Goal: Task Accomplishment & Management: Use online tool/utility

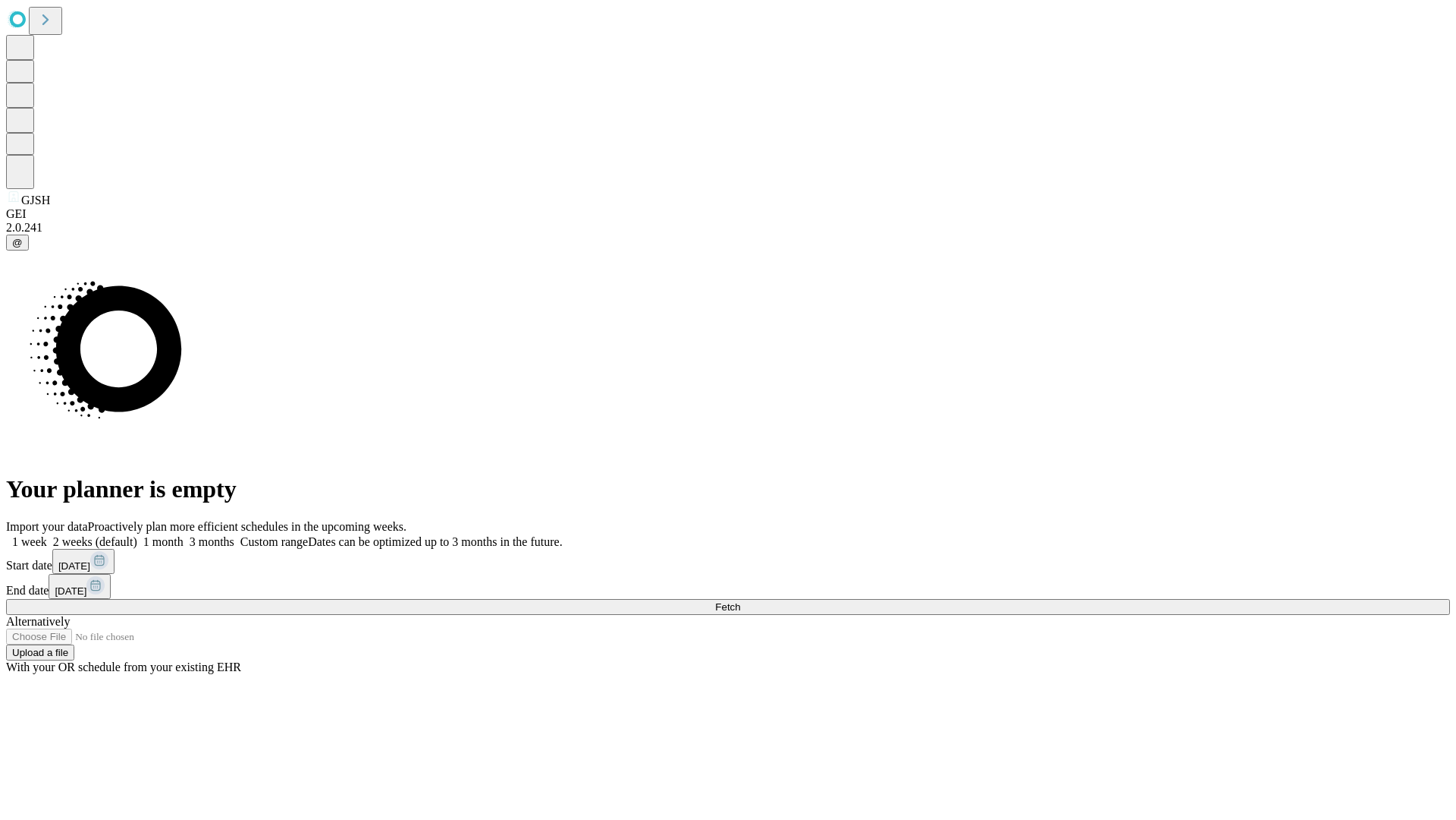
click at [741, 601] on span "Fetch" at bounding box center [728, 606] width 25 height 12
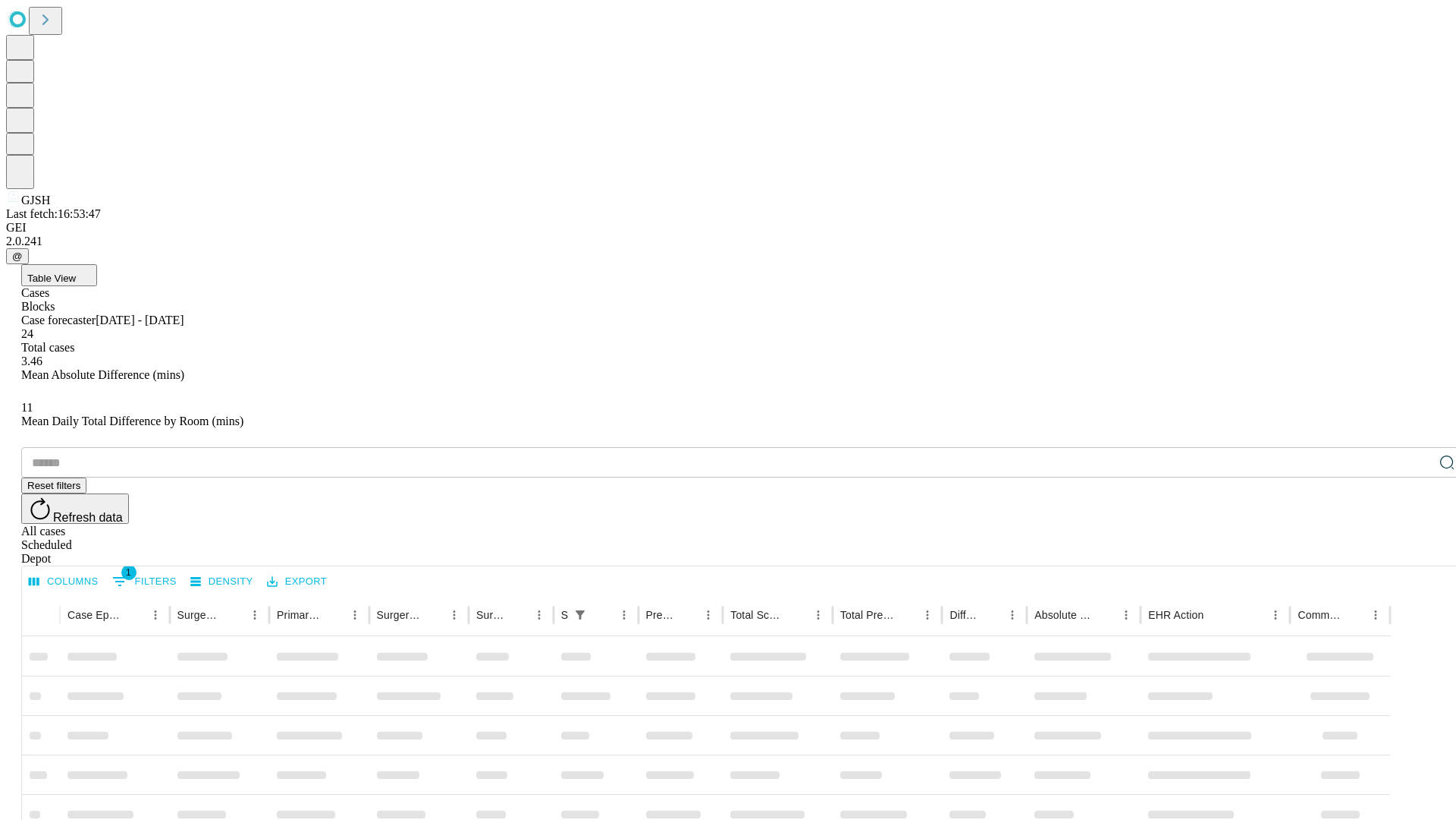
click at [1417, 552] on div "Depot" at bounding box center [744, 559] width 1444 height 14
